Goal: Task Accomplishment & Management: Manage account settings

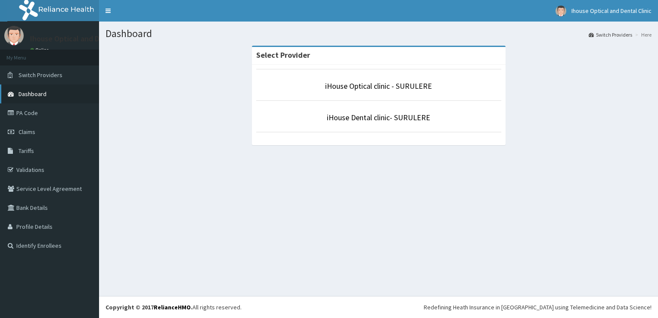
click at [42, 99] on link "Dashboard" at bounding box center [49, 93] width 99 height 19
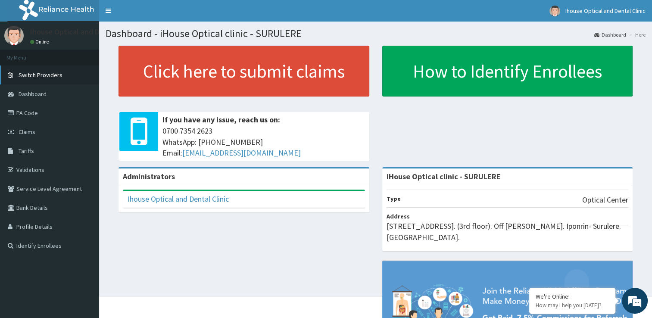
click at [69, 79] on link "Switch Providers" at bounding box center [49, 74] width 99 height 19
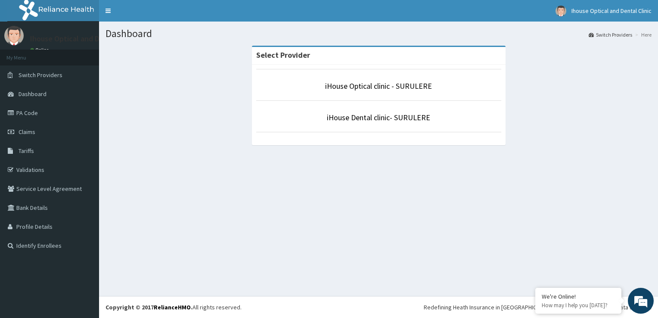
click at [320, 84] on p "iHouse Optical clinic - SURULERE" at bounding box center [378, 86] width 245 height 11
click at [343, 84] on link "iHouse Optical clinic - SURULERE" at bounding box center [378, 86] width 107 height 10
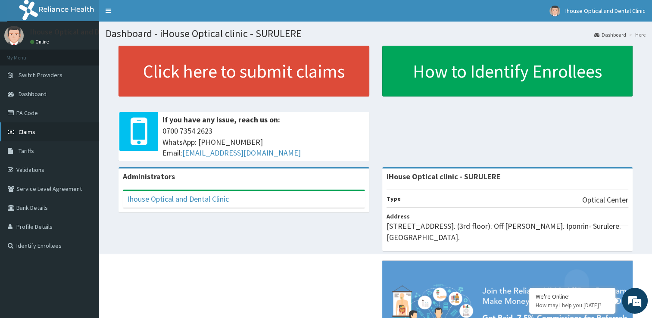
click at [38, 125] on link "Claims" at bounding box center [49, 131] width 99 height 19
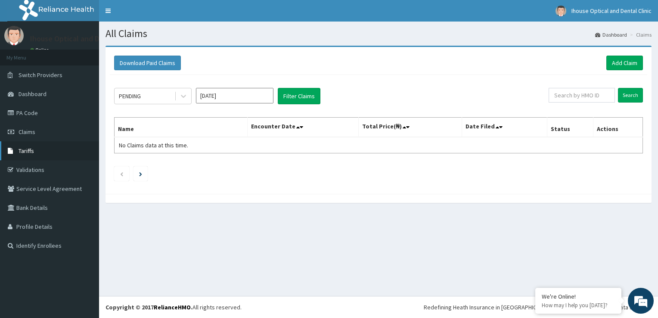
click at [49, 151] on link "Tariffs" at bounding box center [49, 150] width 99 height 19
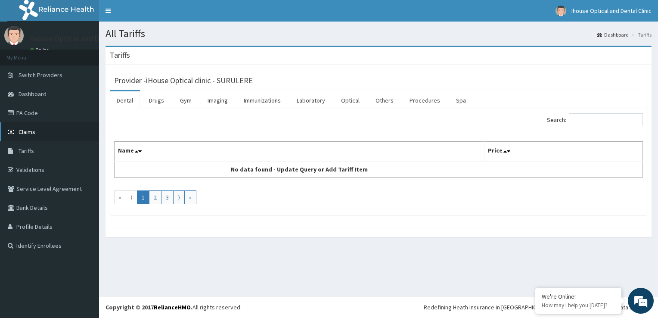
click at [36, 134] on link "Claims" at bounding box center [49, 131] width 99 height 19
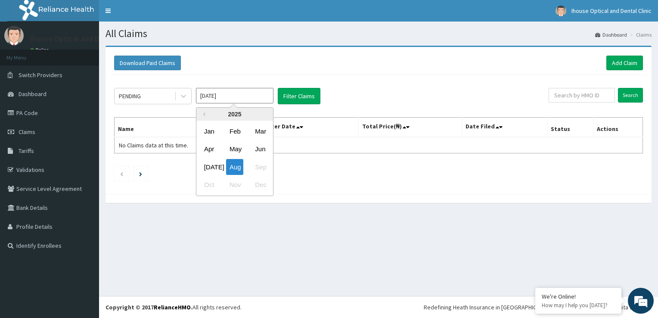
click at [213, 93] on input "[DATE]" at bounding box center [235, 96] width 78 height 16
click at [208, 166] on div "[DATE]" at bounding box center [209, 167] width 17 height 16
type input "[DATE]"
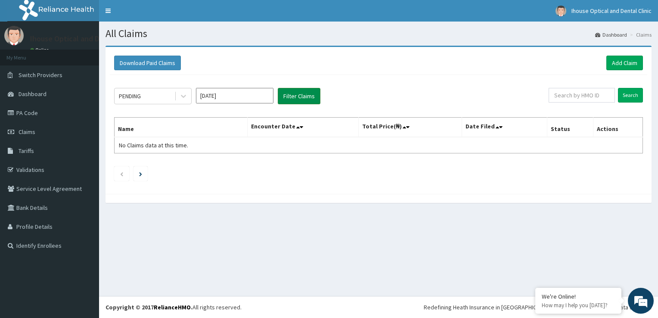
click at [296, 92] on button "Filter Claims" at bounding box center [299, 96] width 43 height 16
click at [298, 94] on button "Filter Claims" at bounding box center [299, 96] width 43 height 16
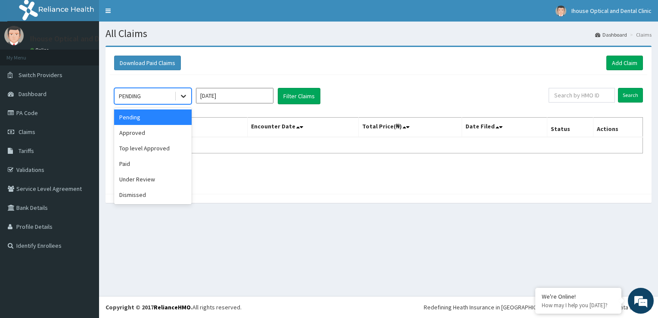
click at [183, 97] on icon at bounding box center [183, 96] width 9 height 9
click at [159, 135] on div "Approved" at bounding box center [153, 133] width 78 height 16
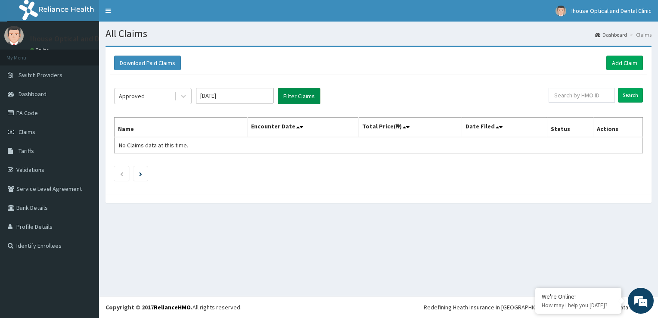
click at [299, 89] on button "Filter Claims" at bounding box center [299, 96] width 43 height 16
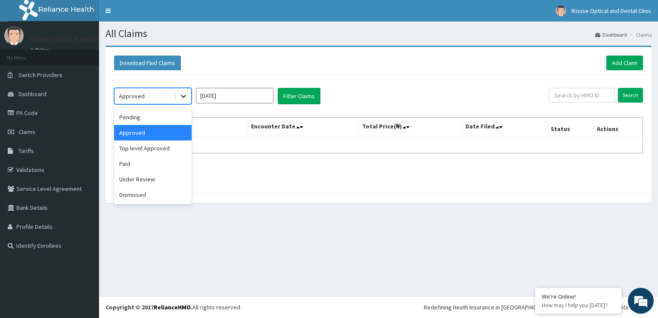
click at [182, 93] on icon at bounding box center [183, 96] width 9 height 9
click at [172, 123] on div "Pending" at bounding box center [153, 117] width 78 height 16
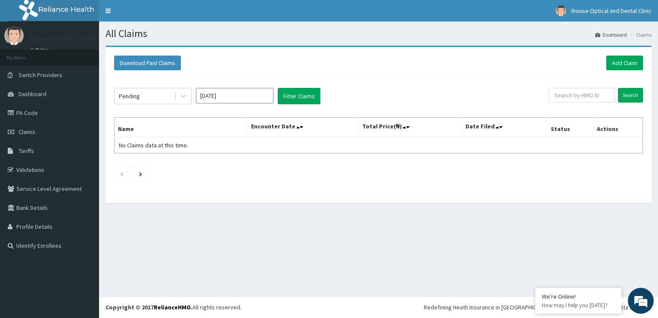
click at [283, 87] on div "Pending Jul 2025 Filter Claims Search Name Encounter Date Total Price(₦) Date F…" at bounding box center [379, 132] width 538 height 115
click at [284, 89] on button "Filter Claims" at bounding box center [299, 96] width 43 height 16
click at [299, 101] on button "Filter Claims" at bounding box center [299, 96] width 43 height 16
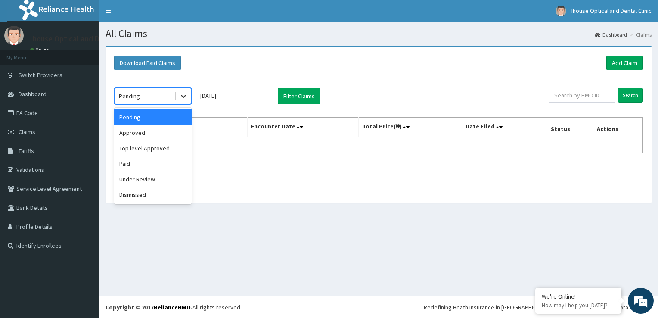
click at [178, 94] on div at bounding box center [184, 96] width 16 height 16
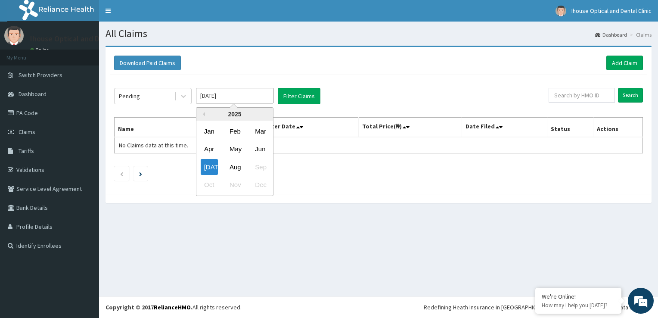
click at [271, 96] on input "Jul 2025" at bounding box center [235, 96] width 78 height 16
click at [241, 35] on h1 "All Claims" at bounding box center [379, 33] width 546 height 11
click at [42, 134] on link "Claims" at bounding box center [49, 131] width 99 height 19
click at [60, 96] on link "Dashboard" at bounding box center [49, 93] width 99 height 19
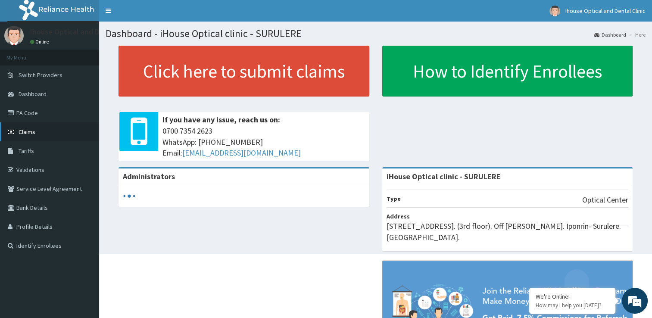
click at [46, 137] on link "Claims" at bounding box center [49, 131] width 99 height 19
